Goal: Information Seeking & Learning: Learn about a topic

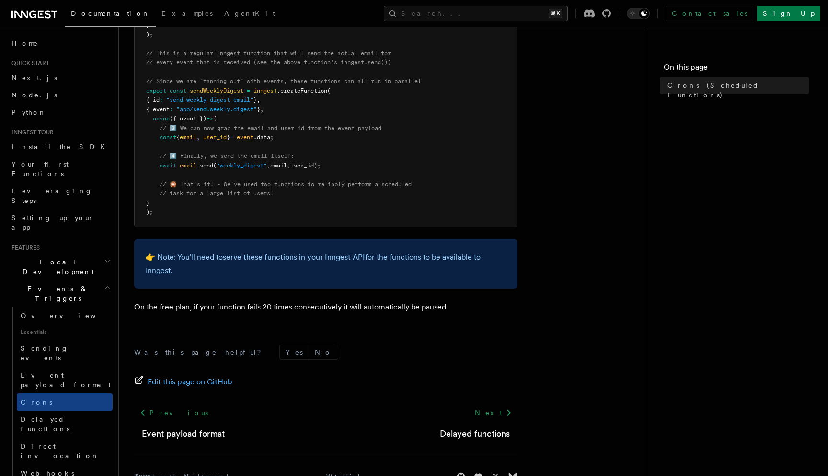
scroll to position [553, 0]
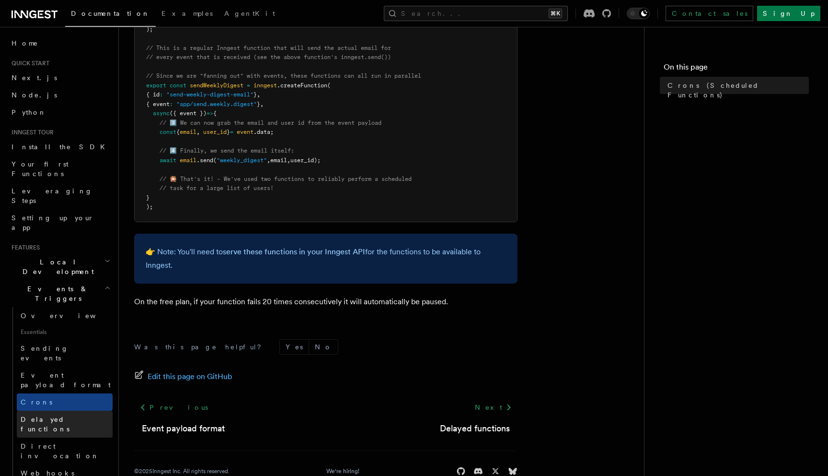
click at [70, 415] on span "Delayed functions" at bounding box center [45, 423] width 49 height 17
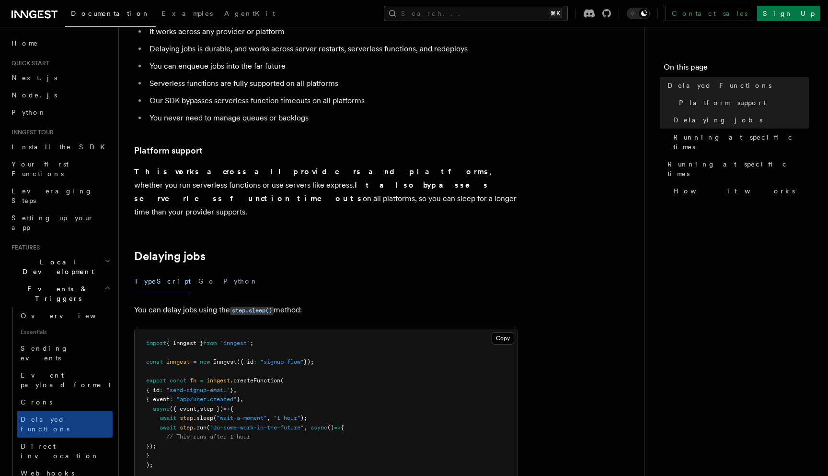
scroll to position [170, 0]
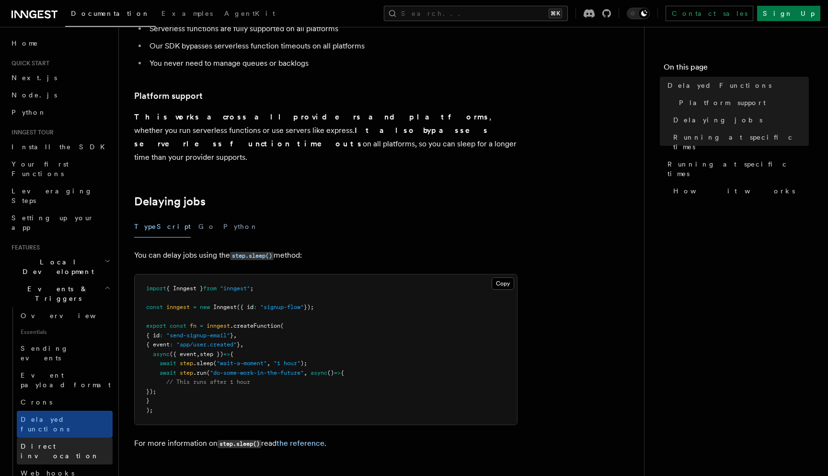
click at [84, 437] on link "Direct invocation" at bounding box center [65, 450] width 96 height 27
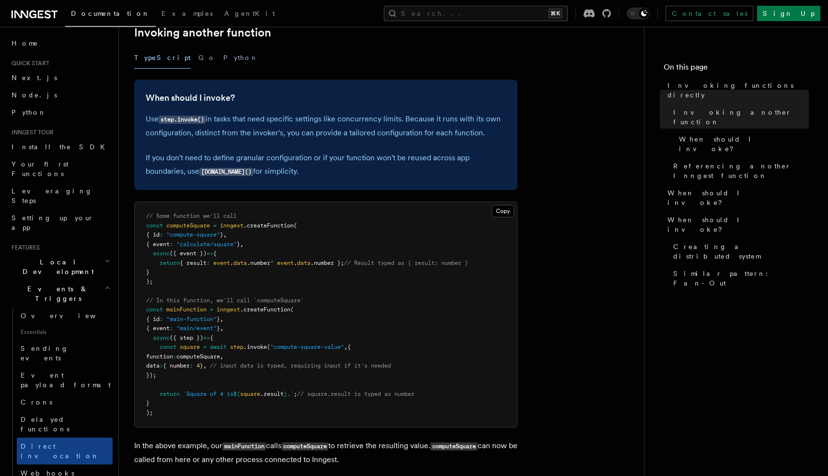
scroll to position [208, 0]
click at [58, 464] on link "Webhooks" at bounding box center [65, 472] width 96 height 17
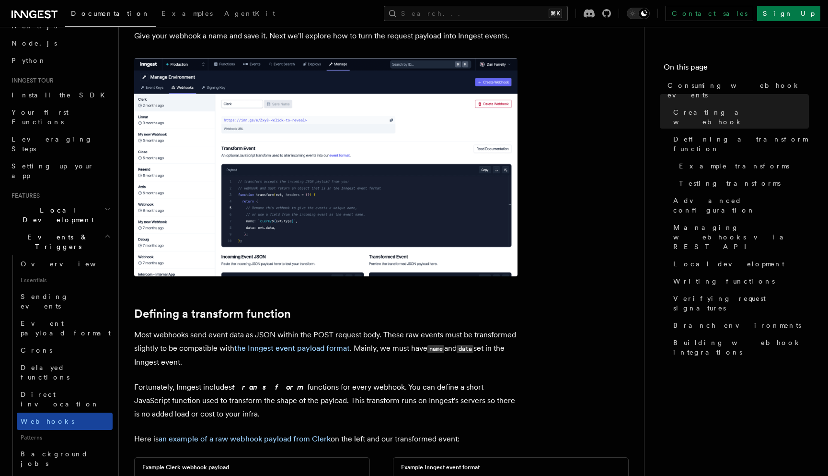
scroll to position [66, 0]
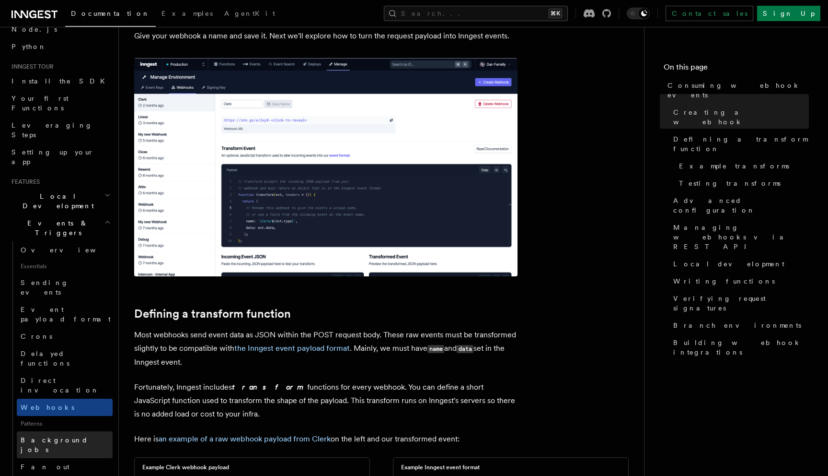
click at [54, 436] on span "Background jobs" at bounding box center [55, 444] width 68 height 17
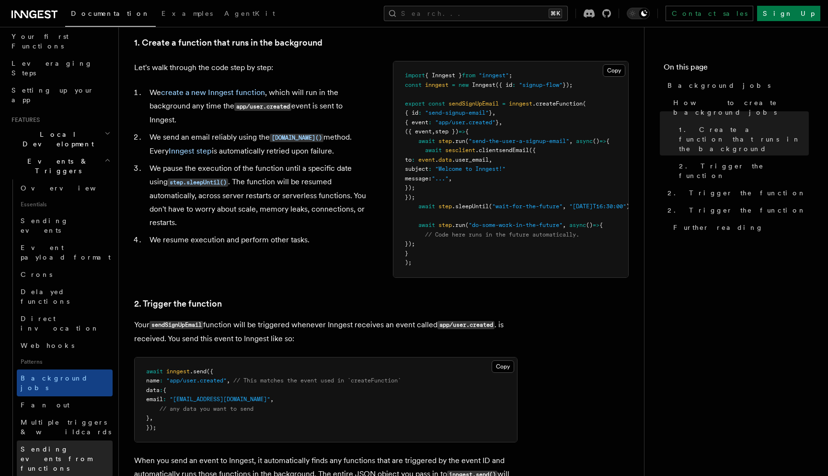
scroll to position [137, 0]
